Goal: Check status: Check status

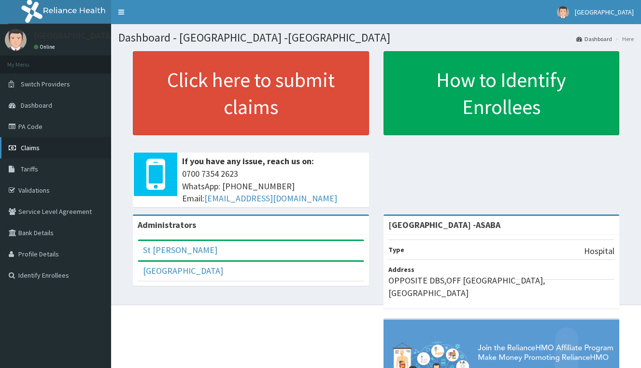
click at [33, 146] on span "Claims" at bounding box center [30, 147] width 19 height 9
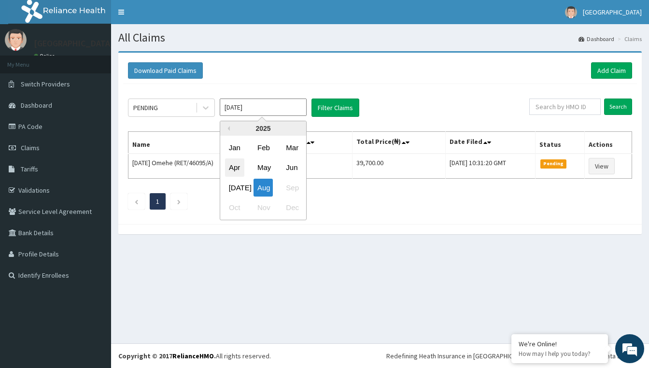
click at [233, 168] on div "Apr" at bounding box center [234, 168] width 19 height 18
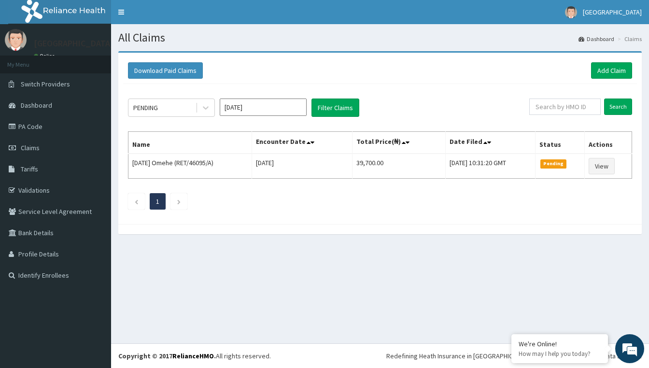
type input "[DATE]"
click at [328, 106] on button "Filter Claims" at bounding box center [335, 107] width 48 height 18
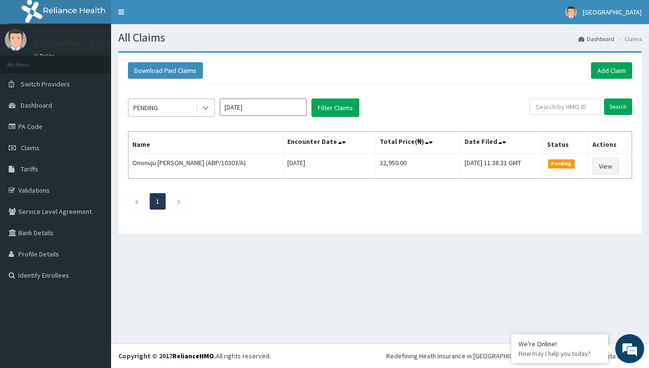
click at [204, 106] on icon at bounding box center [206, 108] width 10 height 10
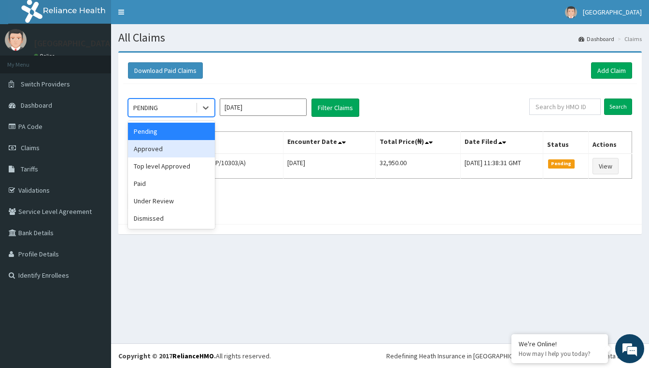
click at [172, 148] on div "Approved" at bounding box center [171, 148] width 87 height 17
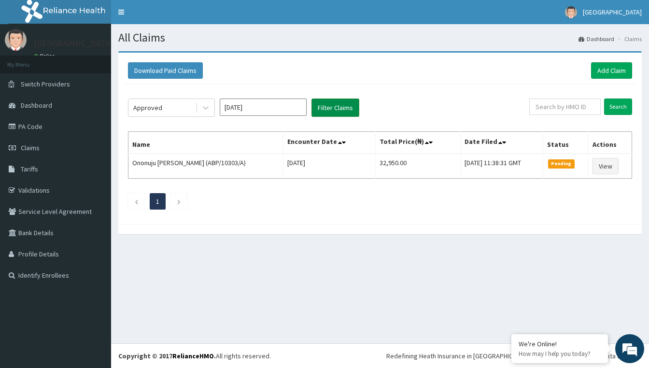
click at [334, 104] on button "Filter Claims" at bounding box center [335, 107] width 48 height 18
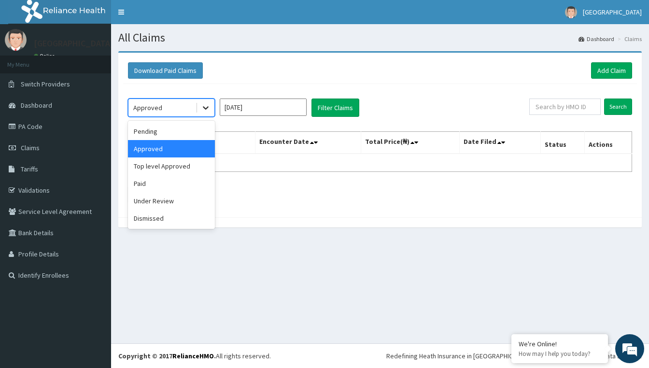
click at [206, 108] on icon at bounding box center [206, 108] width 10 height 10
click at [160, 187] on div "Paid" at bounding box center [171, 183] width 87 height 17
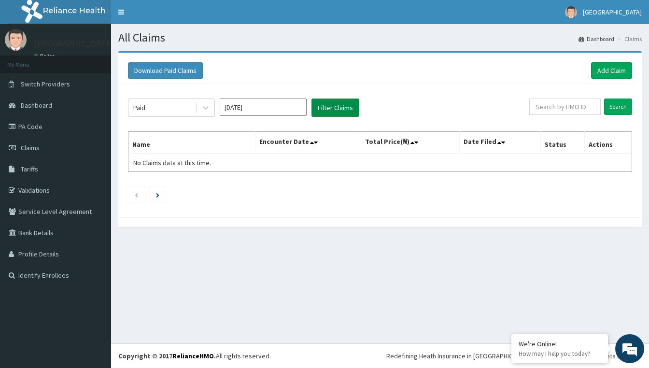
click at [334, 110] on button "Filter Claims" at bounding box center [335, 107] width 48 height 18
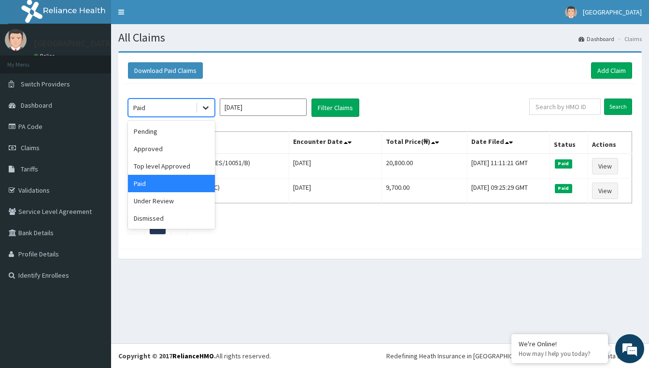
click at [205, 109] on icon at bounding box center [206, 108] width 6 height 3
click at [189, 202] on div "Under Review" at bounding box center [171, 200] width 87 height 17
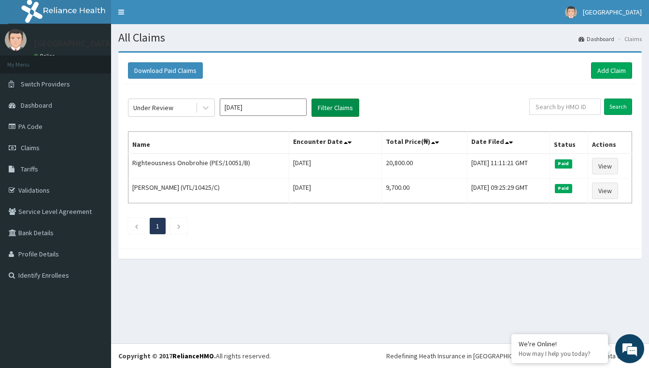
click at [346, 109] on button "Filter Claims" at bounding box center [335, 107] width 48 height 18
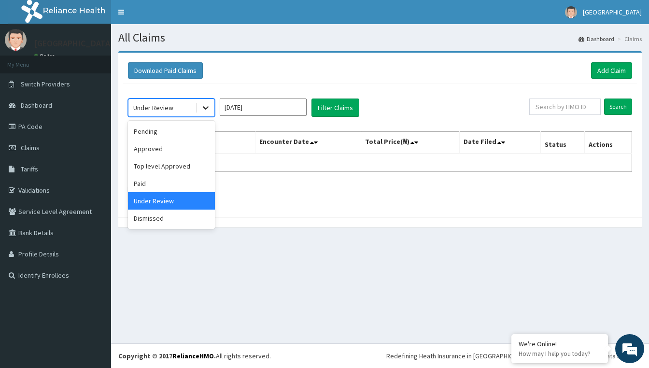
click at [207, 112] on icon at bounding box center [206, 108] width 10 height 10
click at [191, 135] on div "Pending" at bounding box center [171, 131] width 87 height 17
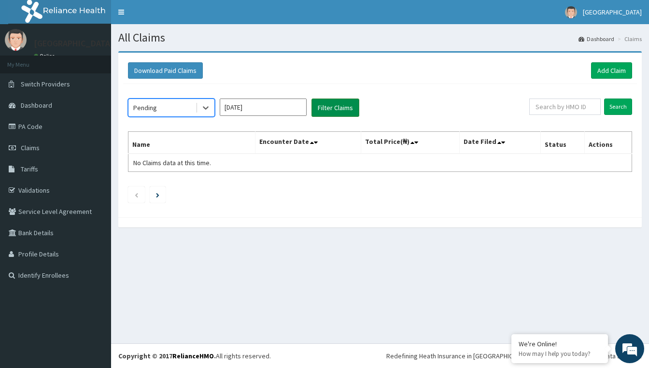
click at [344, 107] on button "Filter Claims" at bounding box center [335, 107] width 48 height 18
